Goal: Find specific page/section: Find specific page/section

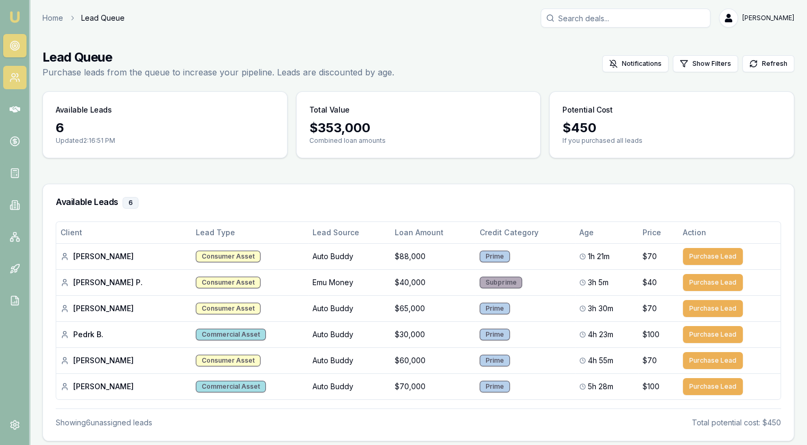
click at [12, 77] on circle at bounding box center [14, 76] width 4 height 4
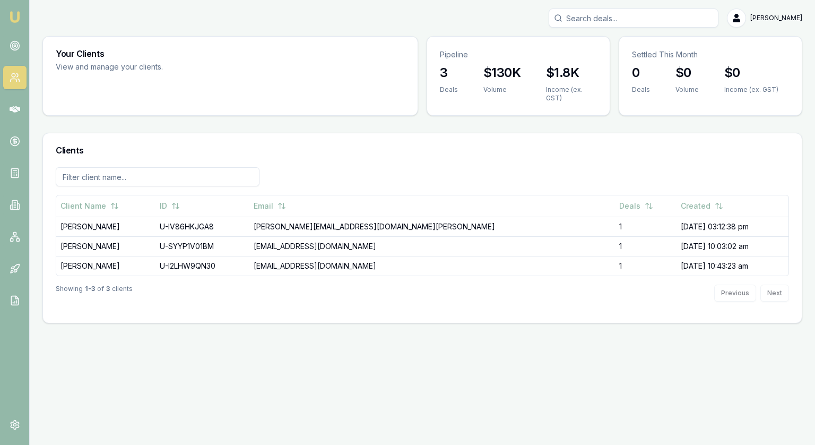
click at [13, 126] on nav "Emu Broker" at bounding box center [14, 160] width 29 height 321
click at [16, 118] on link at bounding box center [14, 109] width 23 height 23
